Goal: Find contact information: Find contact information

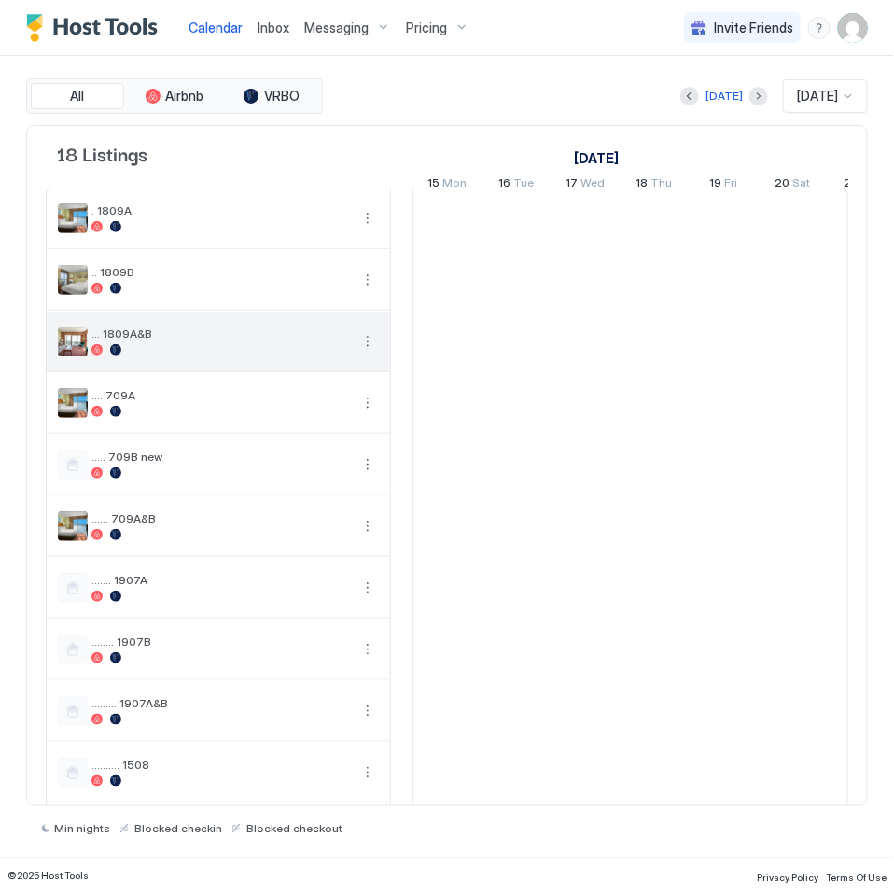
scroll to position [0, 1036]
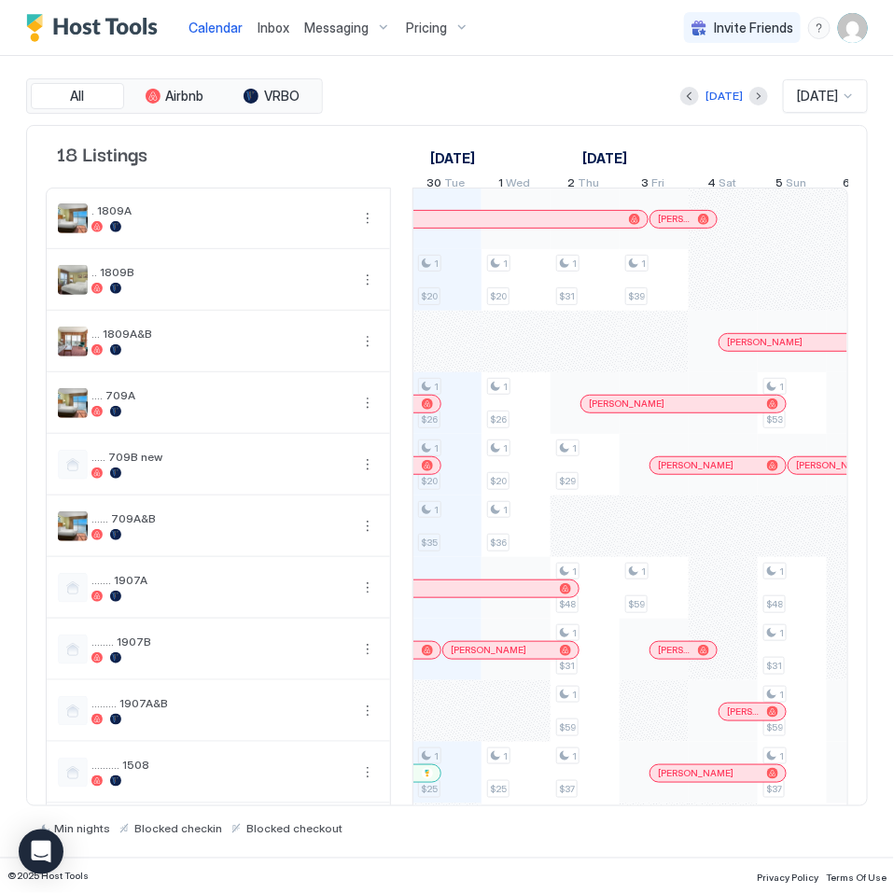
click at [427, 410] on div at bounding box center [427, 403] width 11 height 11
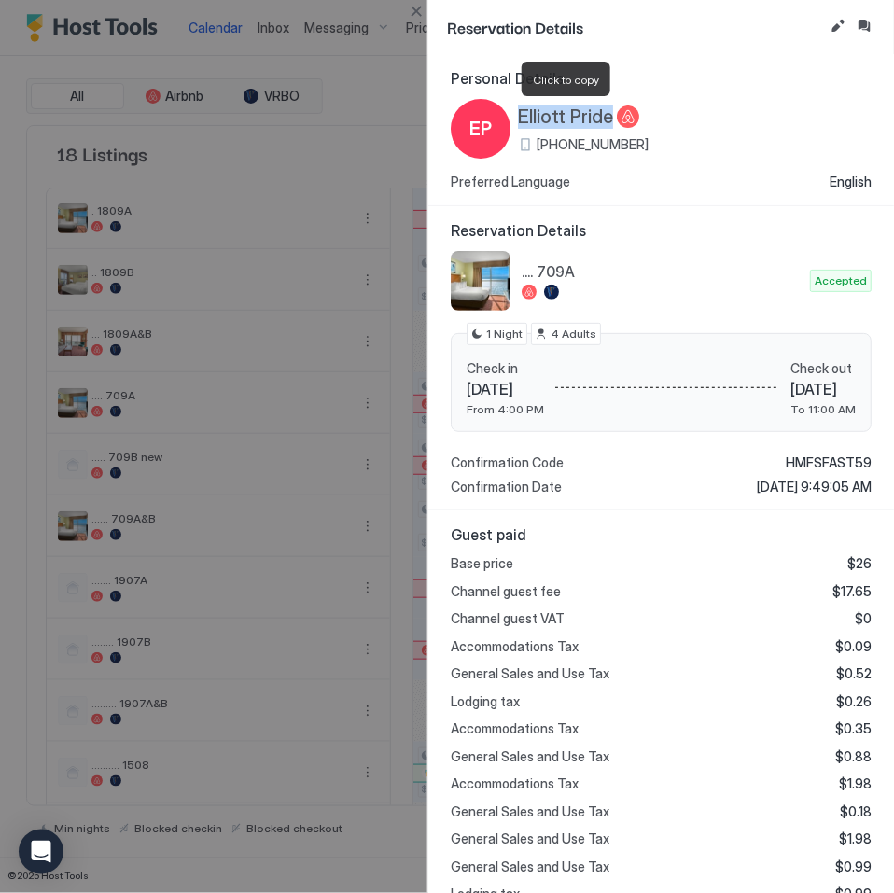
drag, startPoint x: 514, startPoint y: 111, endPoint x: 608, endPoint y: 120, distance: 94.7
click at [608, 120] on div "[PERSON_NAME] Pride [PHONE_NUMBER]" at bounding box center [550, 129] width 198 height 60
copy div "Elliott Pride"
